Goal: Information Seeking & Learning: Check status

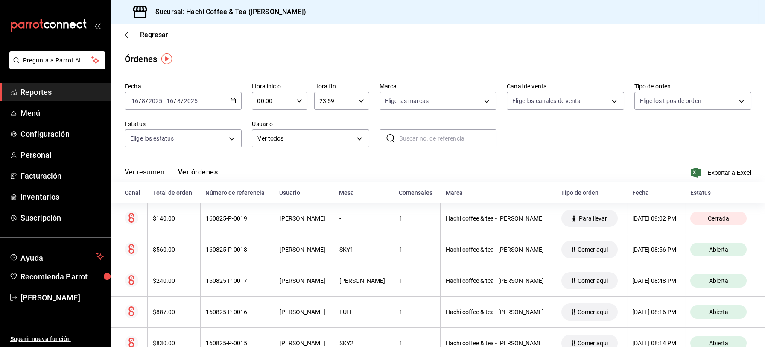
click at [39, 96] on span "Reportes" at bounding box center [62, 92] width 83 height 12
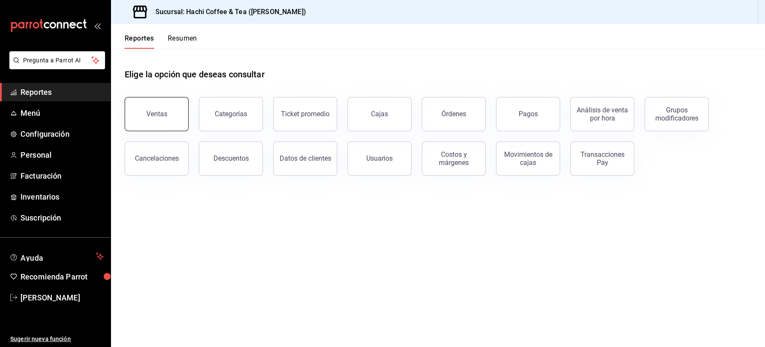
click at [167, 120] on button "Ventas" at bounding box center [157, 114] width 64 height 34
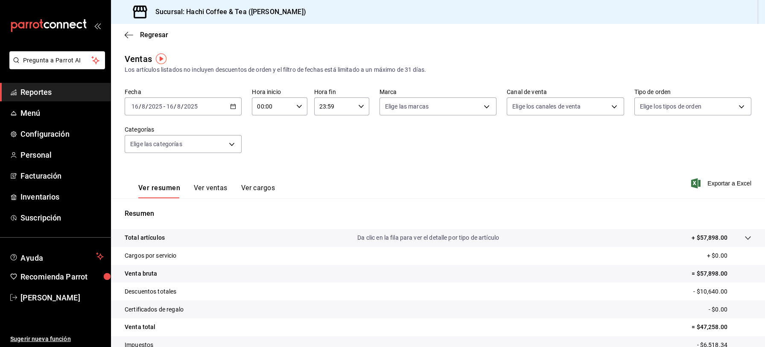
click at [68, 100] on link "Reportes" at bounding box center [55, 92] width 111 height 18
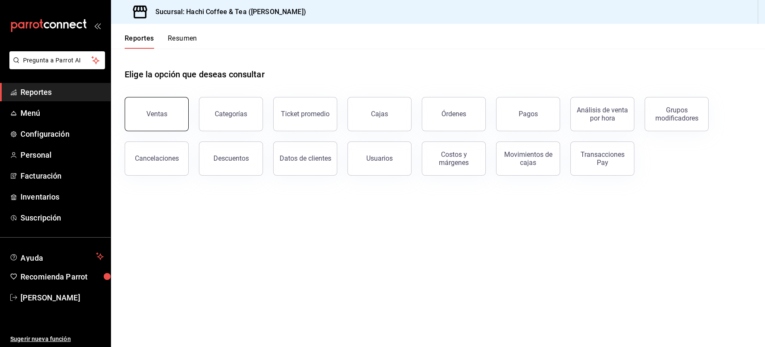
click at [157, 106] on button "Ventas" at bounding box center [157, 114] width 64 height 34
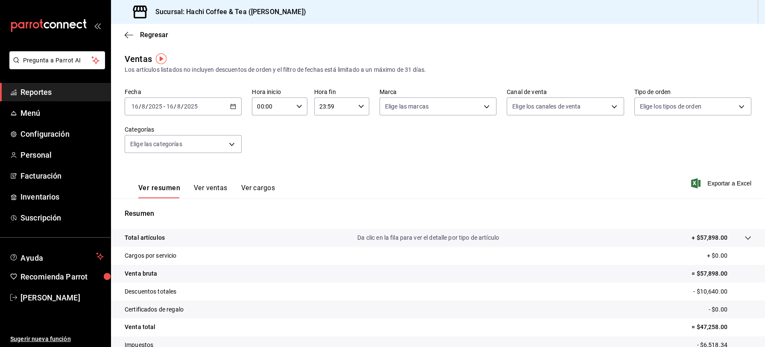
click at [210, 187] on button "Ver ventas" at bounding box center [211, 191] width 34 height 15
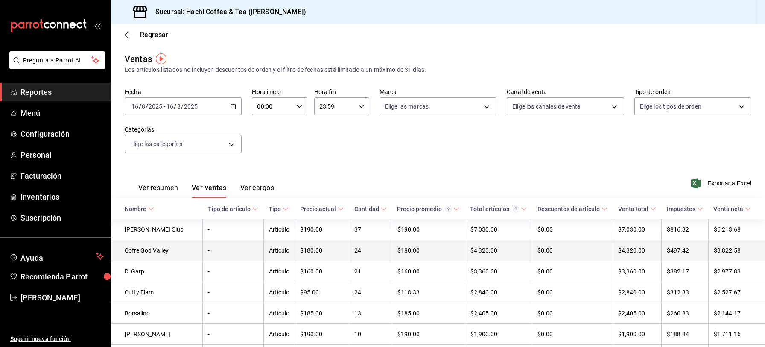
click at [351, 256] on td "24" at bounding box center [370, 250] width 43 height 21
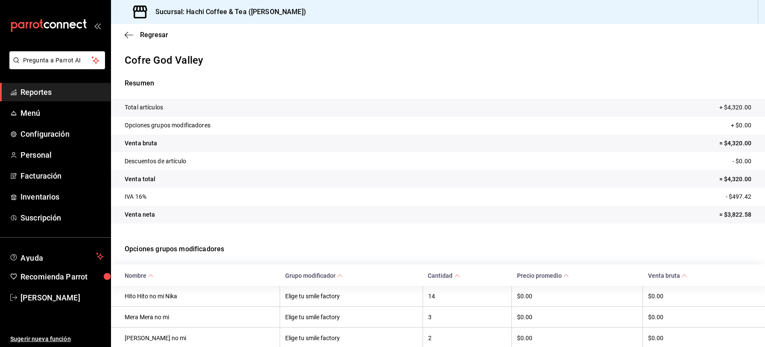
click at [67, 92] on span "Reportes" at bounding box center [62, 92] width 83 height 12
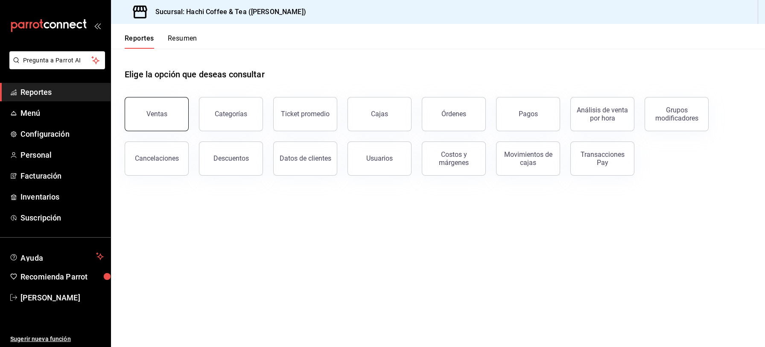
click at [147, 116] on div "Ventas" at bounding box center [157, 114] width 21 height 8
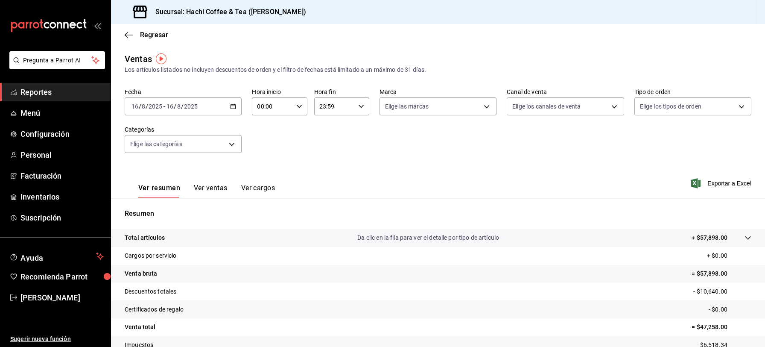
click at [208, 189] on button "Ver ventas" at bounding box center [211, 191] width 34 height 15
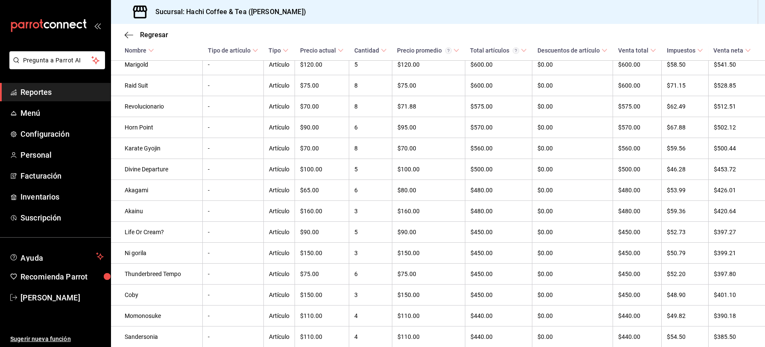
scroll to position [736, 0]
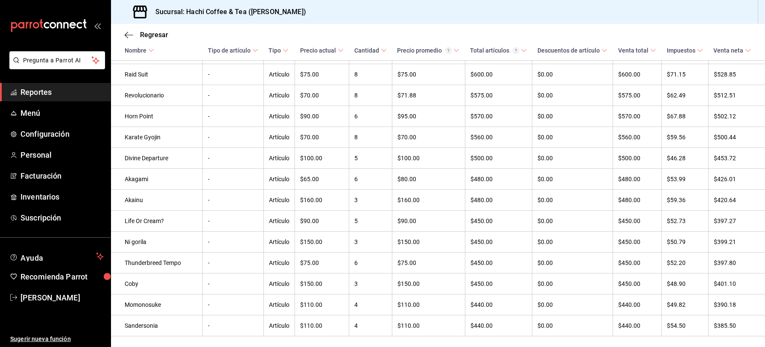
click at [147, 52] on span "Nombre" at bounding box center [139, 50] width 29 height 7
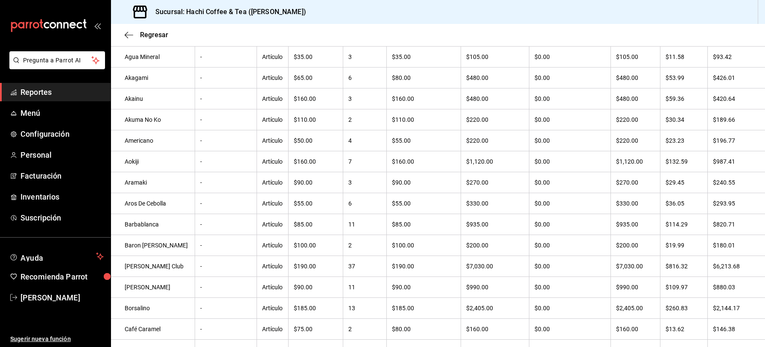
scroll to position [132, 0]
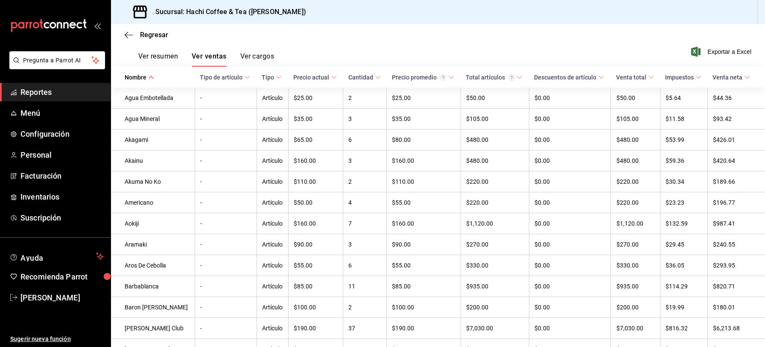
click at [247, 76] on icon at bounding box center [247, 77] width 6 height 6
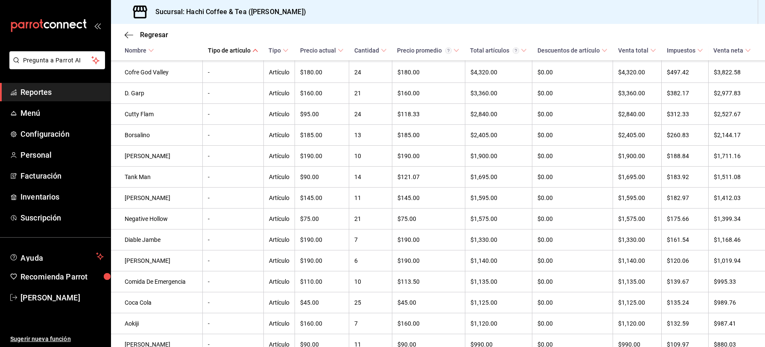
scroll to position [196, 0]
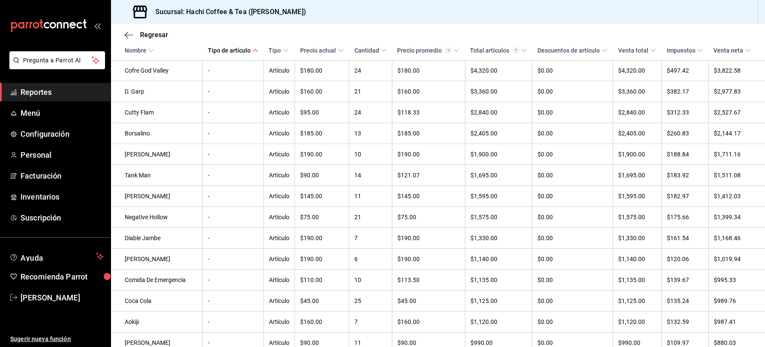
click at [56, 94] on span "Reportes" at bounding box center [62, 92] width 83 height 12
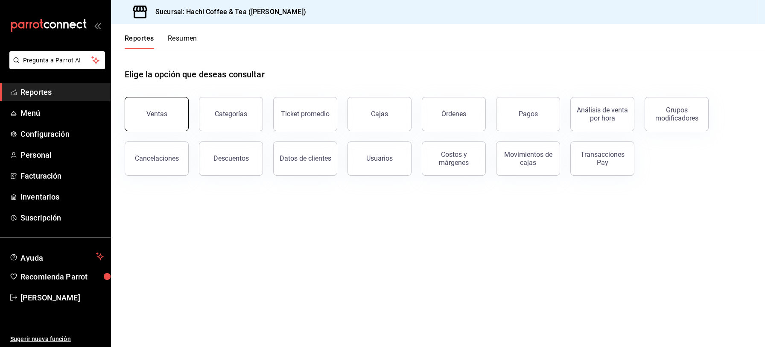
click at [161, 129] on div "Ventas" at bounding box center [151, 109] width 74 height 44
click at [162, 117] on button "Ventas" at bounding box center [157, 114] width 64 height 34
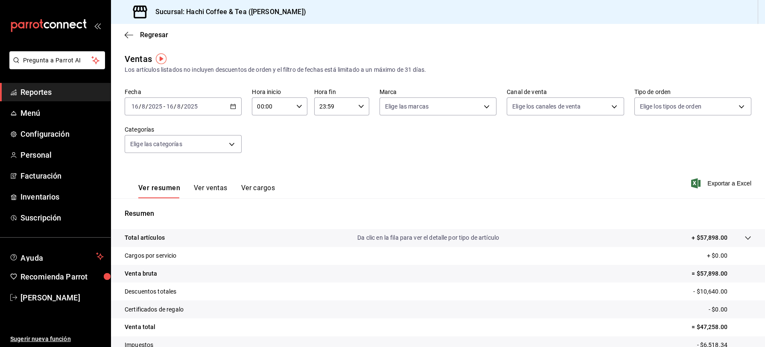
click at [40, 91] on span "Reportes" at bounding box center [62, 92] width 83 height 12
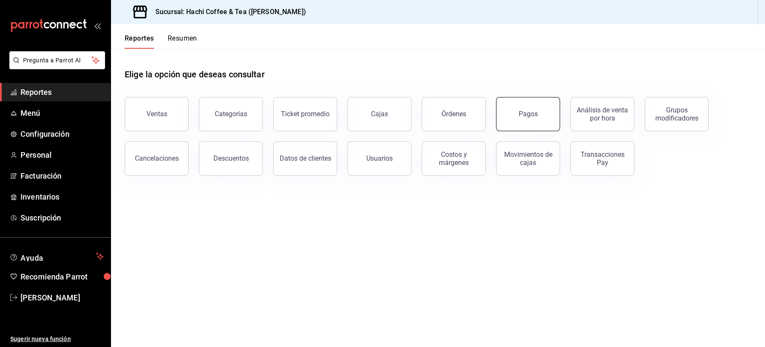
click at [522, 119] on button "Pagos" at bounding box center [528, 114] width 64 height 34
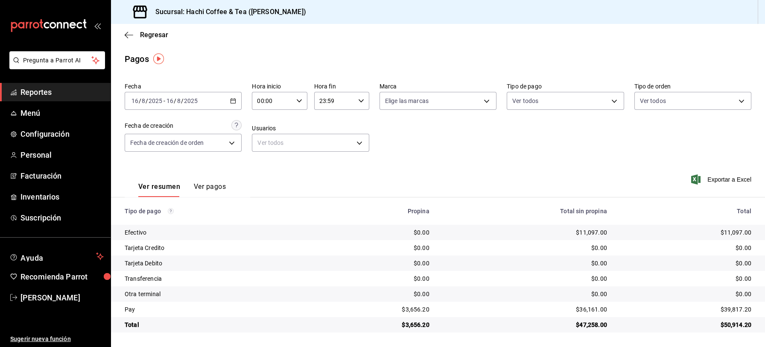
click at [58, 97] on span "Reportes" at bounding box center [62, 92] width 83 height 12
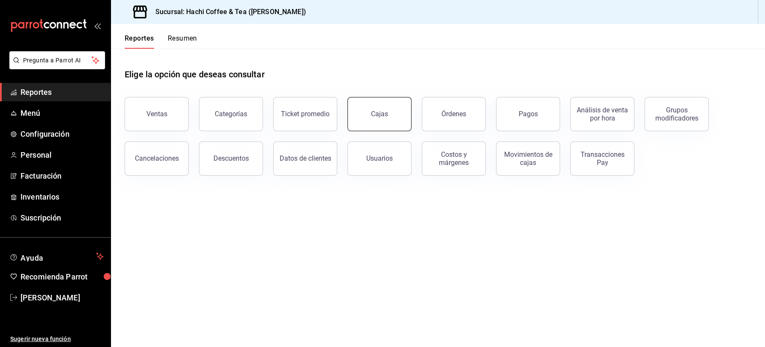
click at [381, 106] on button "Cajas" at bounding box center [380, 114] width 64 height 34
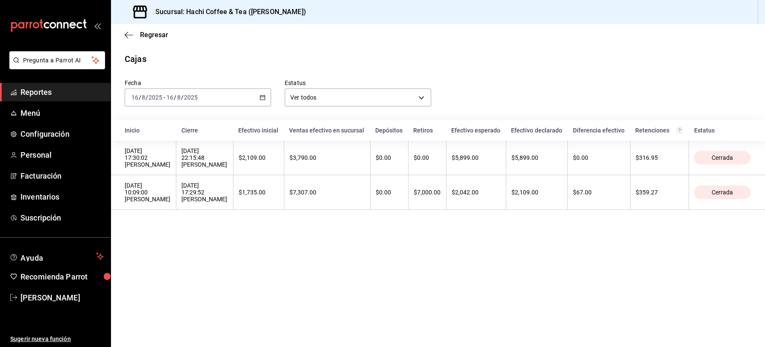
click at [381, 106] on div "Fecha [DATE] [DATE] - [DATE] [DATE] Estatus Ver todos ALL Inicio Cierre Efectiv…" at bounding box center [438, 139] width 627 height 148
click at [60, 94] on span "Reportes" at bounding box center [62, 92] width 83 height 12
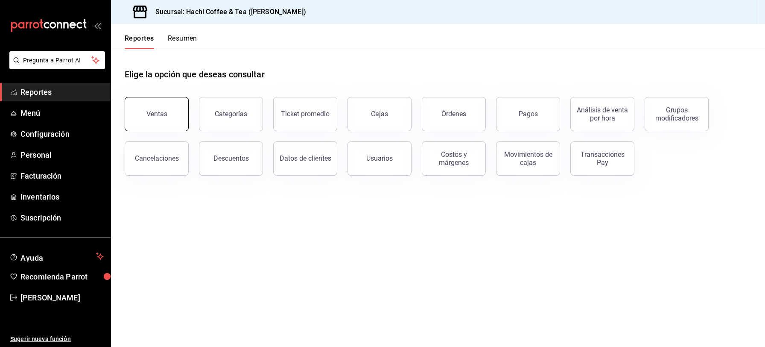
click at [172, 124] on button "Ventas" at bounding box center [157, 114] width 64 height 34
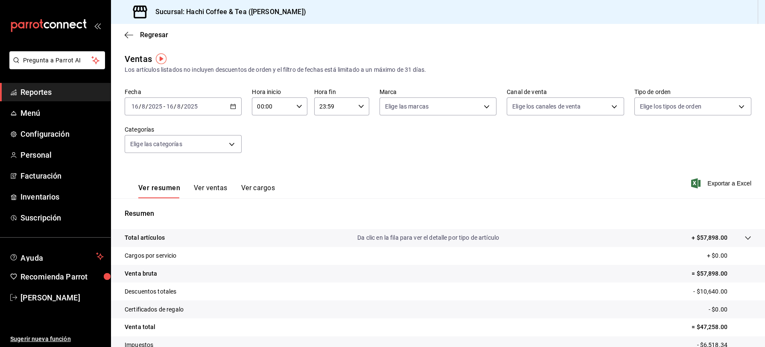
click at [212, 187] on button "Ver ventas" at bounding box center [211, 191] width 34 height 15
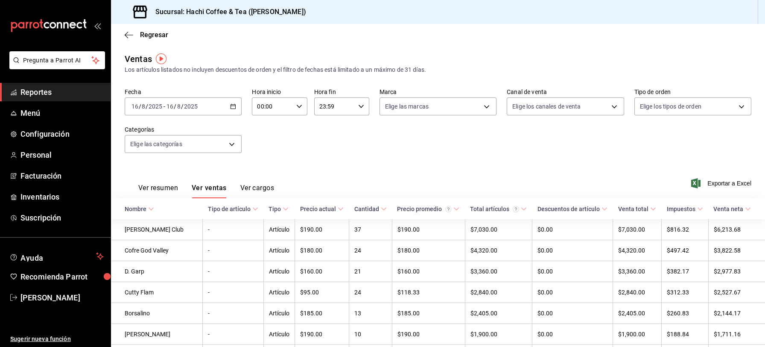
scroll to position [4, 0]
